Goal: Task Accomplishment & Management: Complete application form

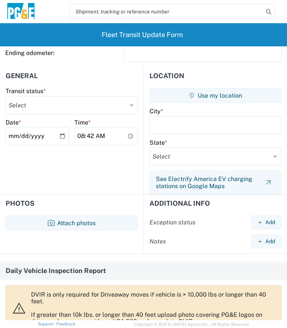
scroll to position [50, 0]
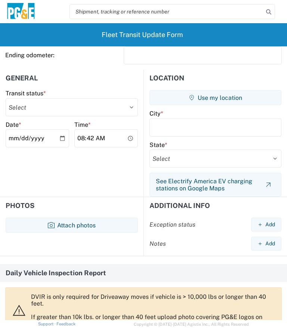
click at [133, 107] on select "Select Delivered Picked Up" at bounding box center [72, 107] width 132 height 18
click at [129, 104] on select "Select Delivered Picked Up" at bounding box center [72, 107] width 132 height 18
select select "DELIVRED"
click at [221, 100] on button "Use my location" at bounding box center [216, 97] width 132 height 15
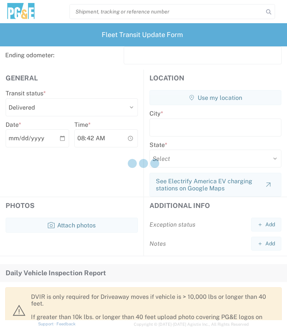
type input "Auburn"
select select "CA"
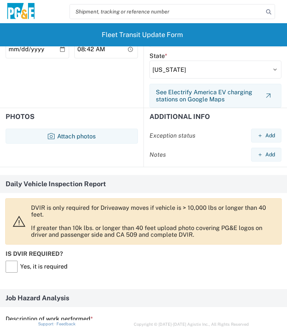
scroll to position [142, 0]
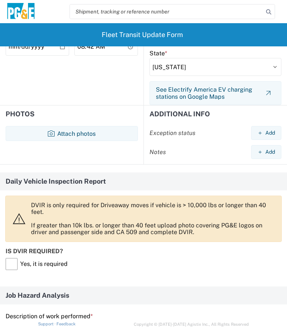
click at [23, 115] on h2 "Photos" at bounding box center [20, 113] width 29 height 7
click at [78, 135] on button "Attach photos" at bounding box center [72, 133] width 132 height 15
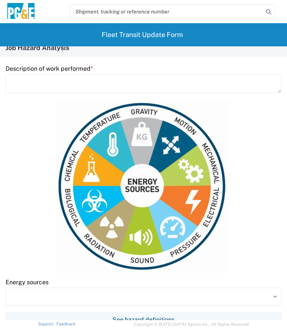
scroll to position [390, 0]
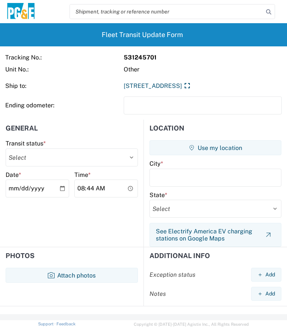
click at [132, 159] on select "Select Delivered Picked Up" at bounding box center [72, 157] width 132 height 18
select select "DELIVRED"
click at [182, 182] on input "text" at bounding box center [216, 178] width 132 height 18
click at [230, 147] on button "Use my location" at bounding box center [216, 147] width 132 height 15
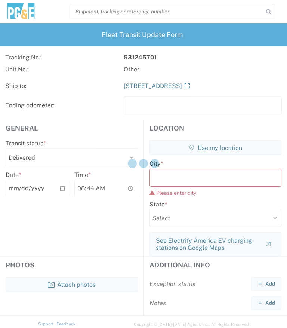
type input "Auburn"
select select "CA"
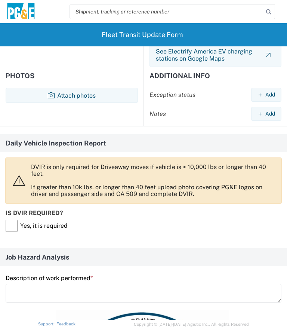
scroll to position [178, 0]
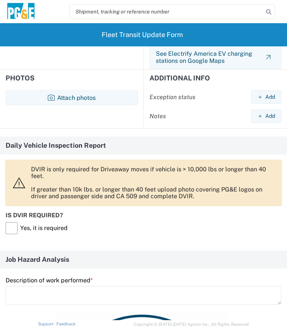
click at [94, 99] on button "Attach photos" at bounding box center [72, 97] width 132 height 15
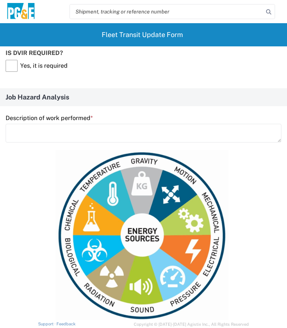
scroll to position [341, 0]
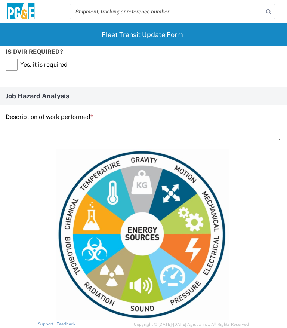
click at [28, 136] on textarea at bounding box center [144, 132] width 276 height 19
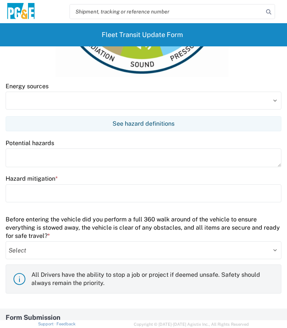
scroll to position [577, 0]
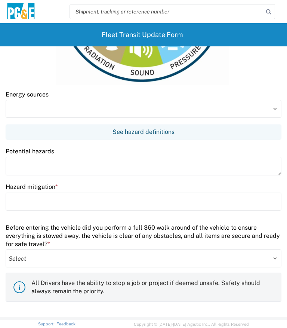
type textarea "Unload 1 pallet"
click at [24, 104] on input at bounding box center [144, 109] width 276 height 18
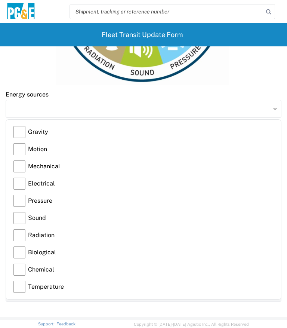
click at [22, 133] on label "Gravity" at bounding box center [143, 131] width 260 height 17
click at [0, 0] on input "Gravity" at bounding box center [0, 0] width 0 height 0
click at [22, 148] on label "Motion" at bounding box center [143, 149] width 260 height 17
click at [0, 0] on input "Motion" at bounding box center [0, 0] width 0 height 0
type input "Gravity, Motion"
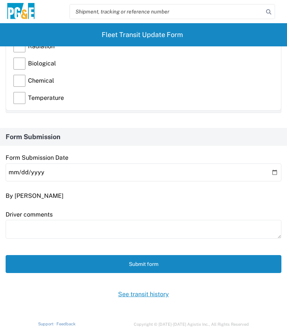
scroll to position [765, 0]
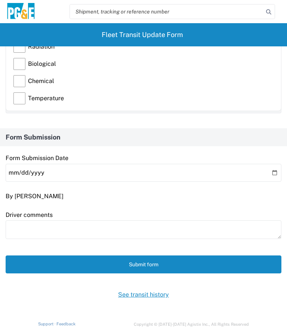
click at [150, 259] on button "Submit form" at bounding box center [144, 264] width 276 height 18
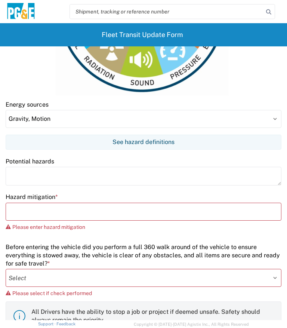
scroll to position [569, 0]
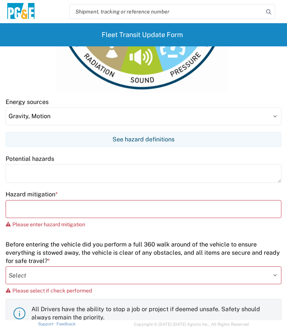
click at [22, 208] on input "text" at bounding box center [144, 209] width 276 height 18
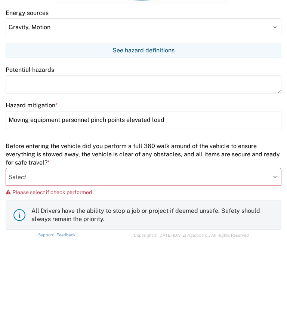
type input "Moving equipment personnel pinch points elevated load"
click at [45, 257] on select "Select Yes No" at bounding box center [144, 266] width 276 height 18
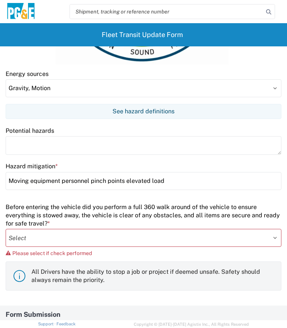
scroll to position [597, 0]
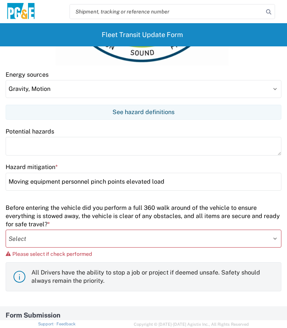
click at [21, 145] on textarea at bounding box center [144, 146] width 276 height 19
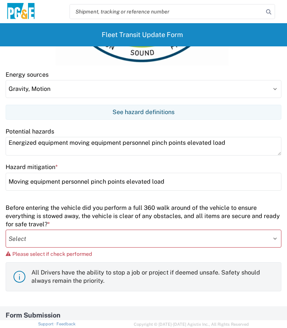
type textarea "Energized equipment moving equipment personnel pinch points elevated load"
click at [181, 183] on input "Moving equipment personnel pinch points elevated load" at bounding box center [144, 182] width 276 height 18
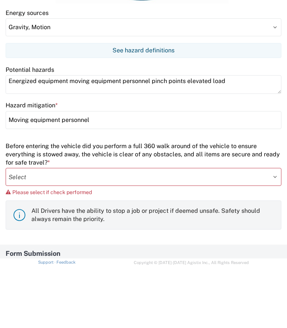
type input "Moving equipment"
type input "Observant aware of danger zones ppe"
click at [28, 230] on select "Select Yes No" at bounding box center [144, 239] width 276 height 18
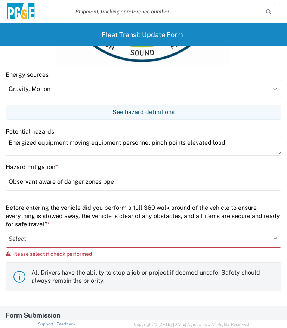
select select "yes"
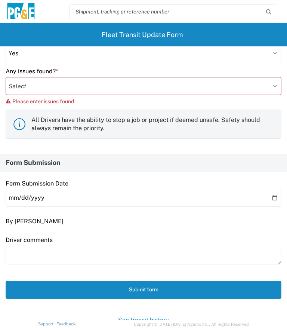
scroll to position [782, 0]
click at [27, 87] on select "Select Yes No" at bounding box center [144, 86] width 276 height 18
select select "no"
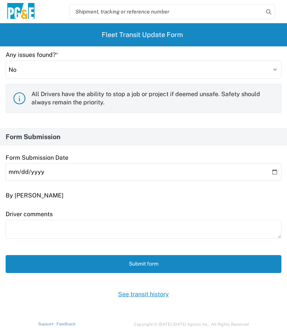
scroll to position [798, 0]
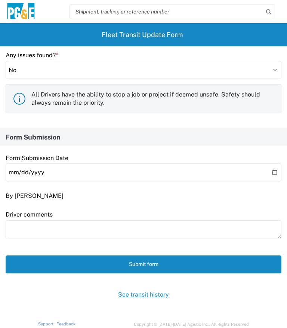
click at [149, 261] on button "Submit form" at bounding box center [144, 264] width 276 height 18
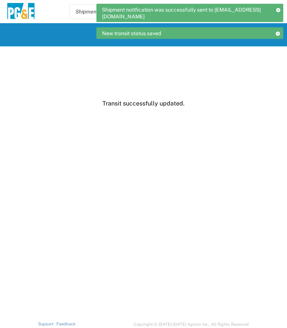
scroll to position [0, 0]
